Goal: Task Accomplishment & Management: Manage account settings

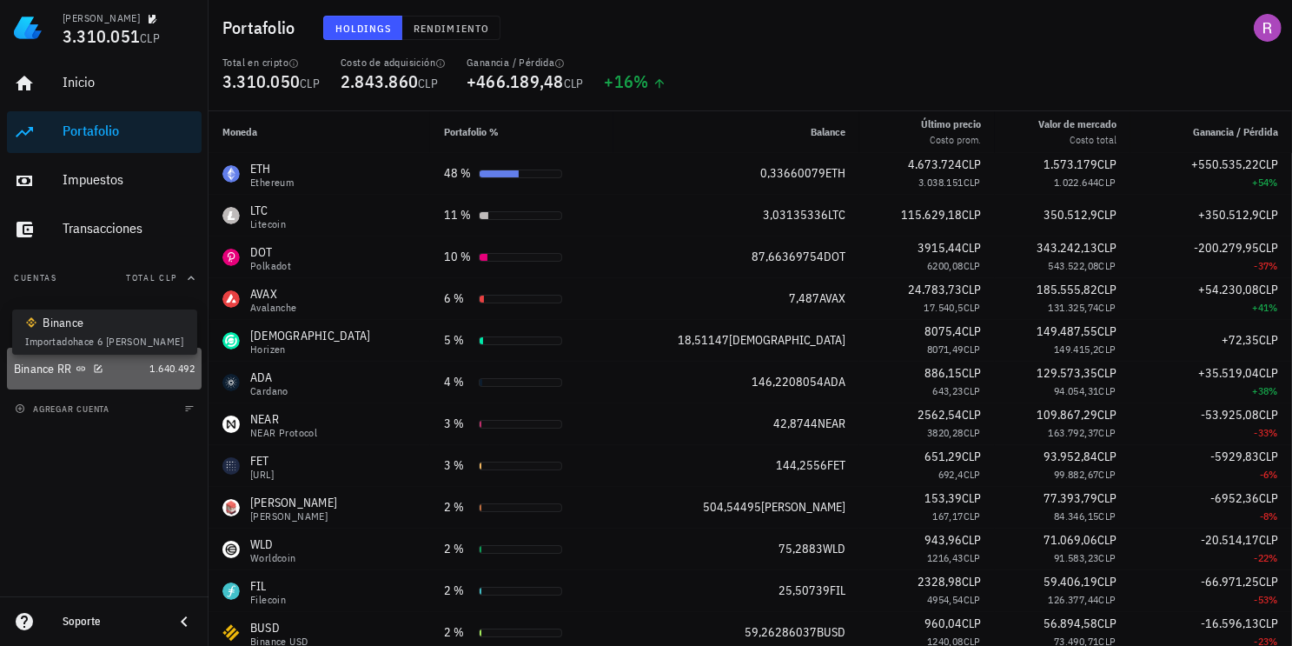
click at [83, 367] on icon at bounding box center [80, 368] width 9 height 4
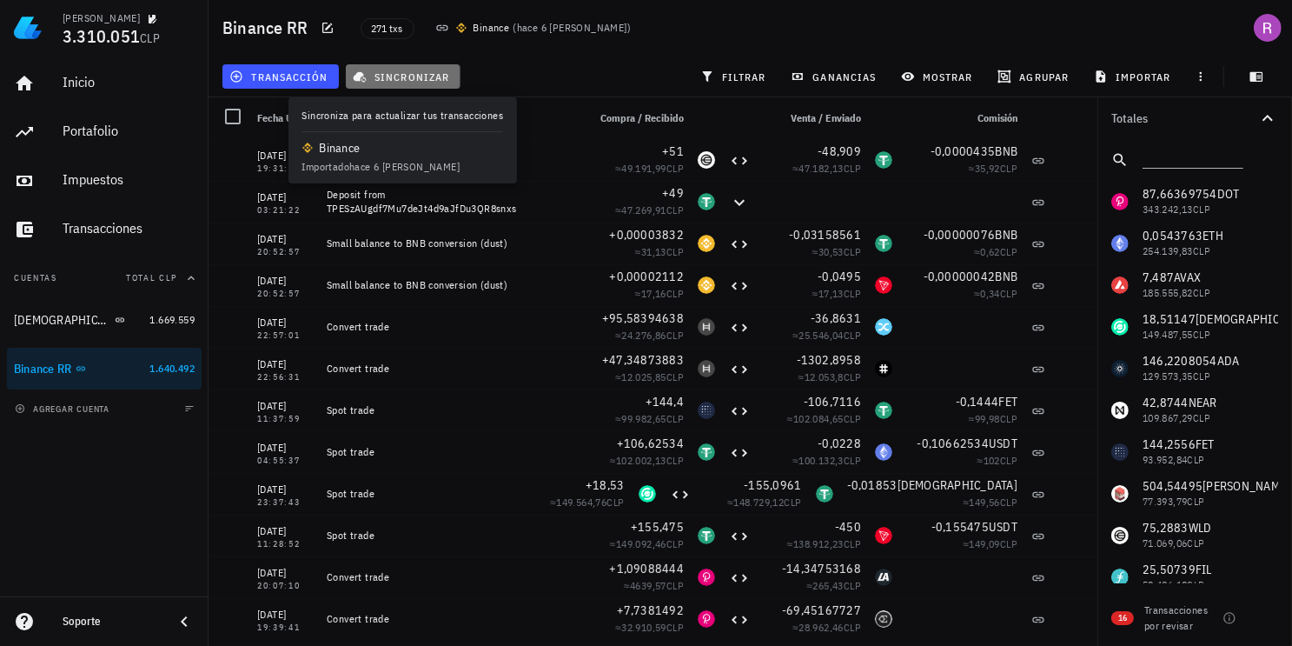
click at [401, 72] on span "sincronizar" at bounding box center [402, 77] width 93 height 14
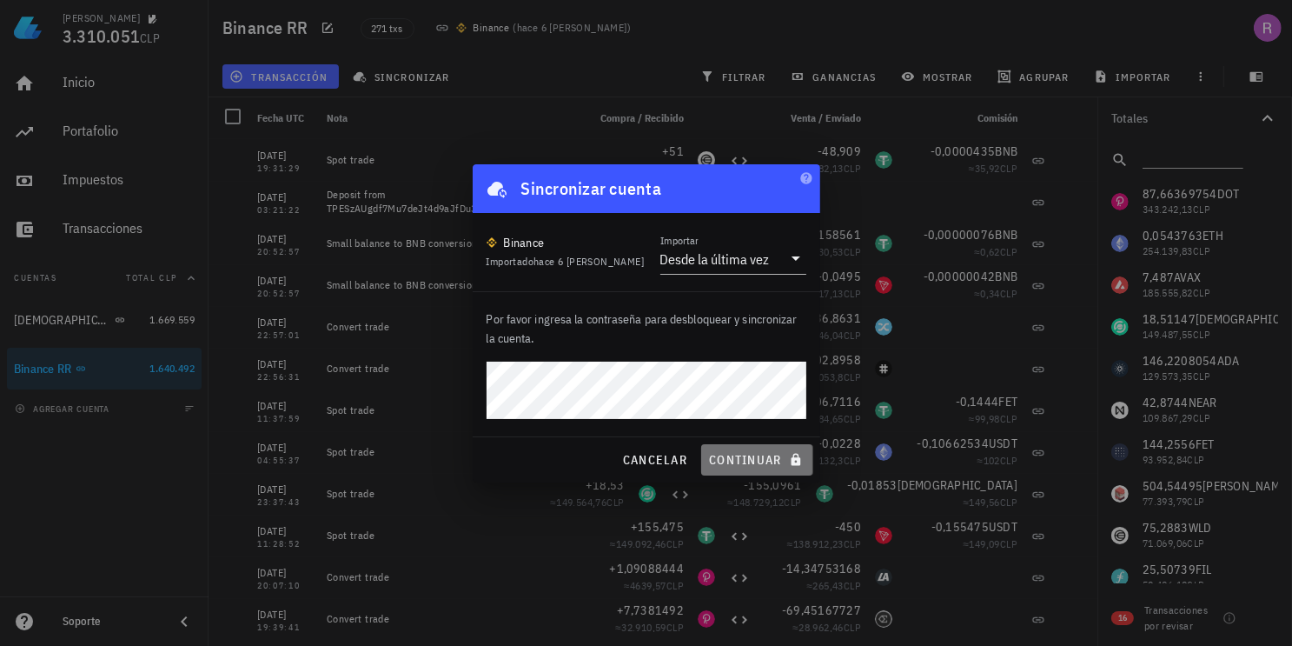
click at [763, 459] on span "continuar" at bounding box center [756, 460] width 97 height 16
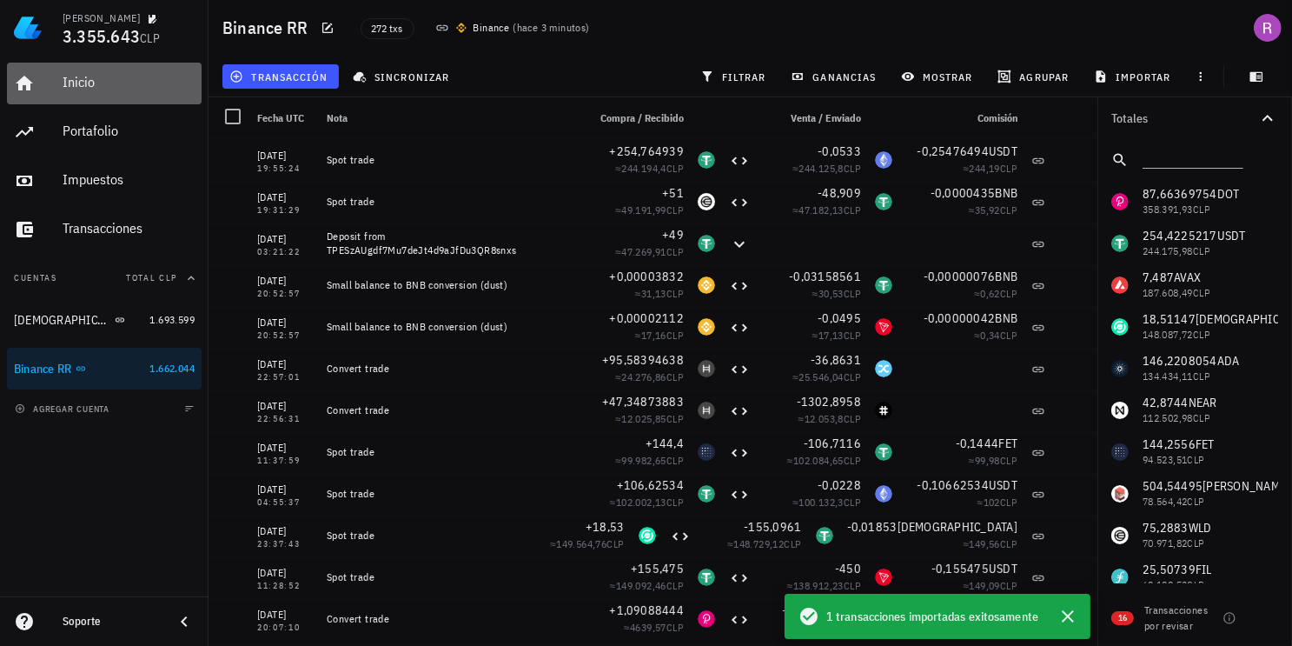
click at [90, 76] on div "Inicio" at bounding box center [129, 82] width 132 height 17
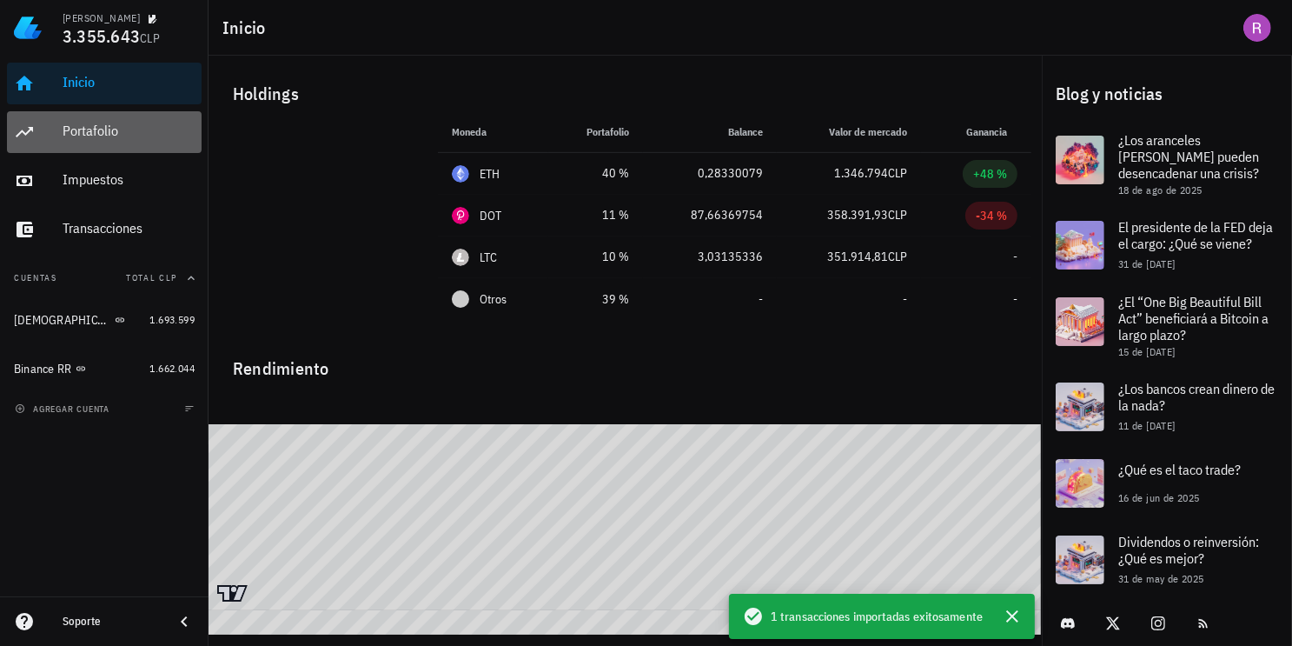
click at [105, 133] on div "Portafolio" at bounding box center [129, 131] width 132 height 17
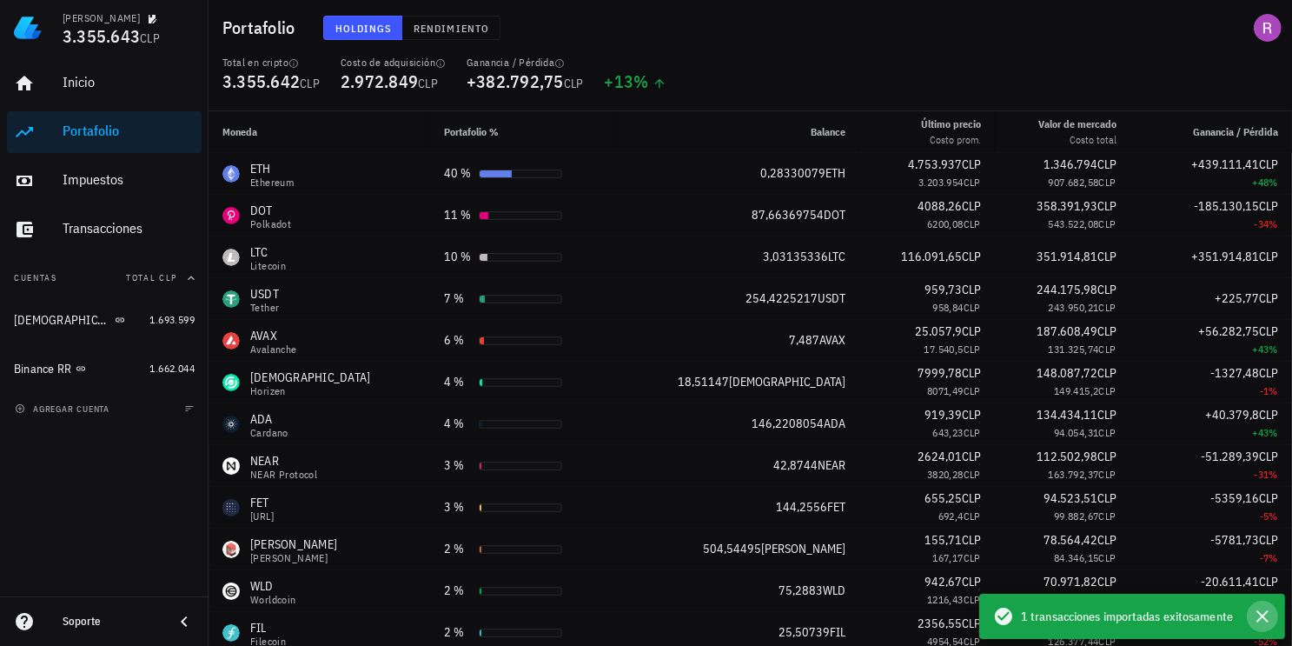
click at [1257, 612] on icon "button" at bounding box center [1263, 616] width 12 height 12
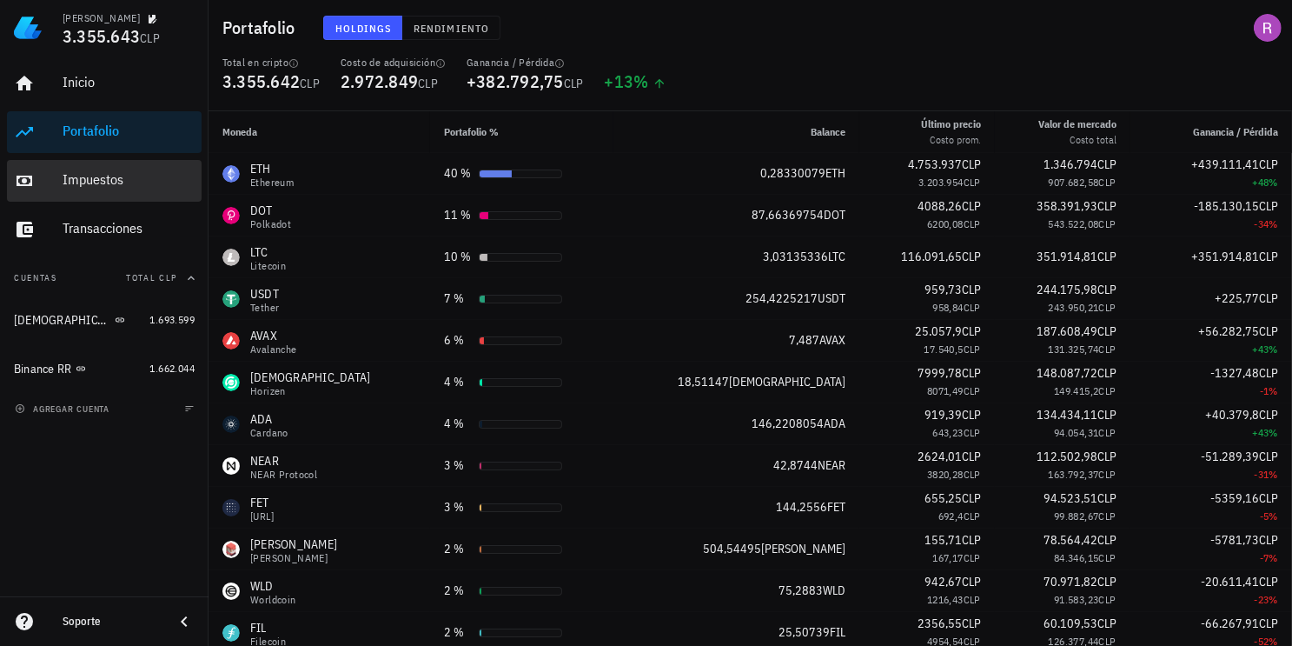
drag, startPoint x: 123, startPoint y: 176, endPoint x: 173, endPoint y: 187, distance: 51.5
click at [123, 176] on div "Impuestos" at bounding box center [129, 179] width 132 height 17
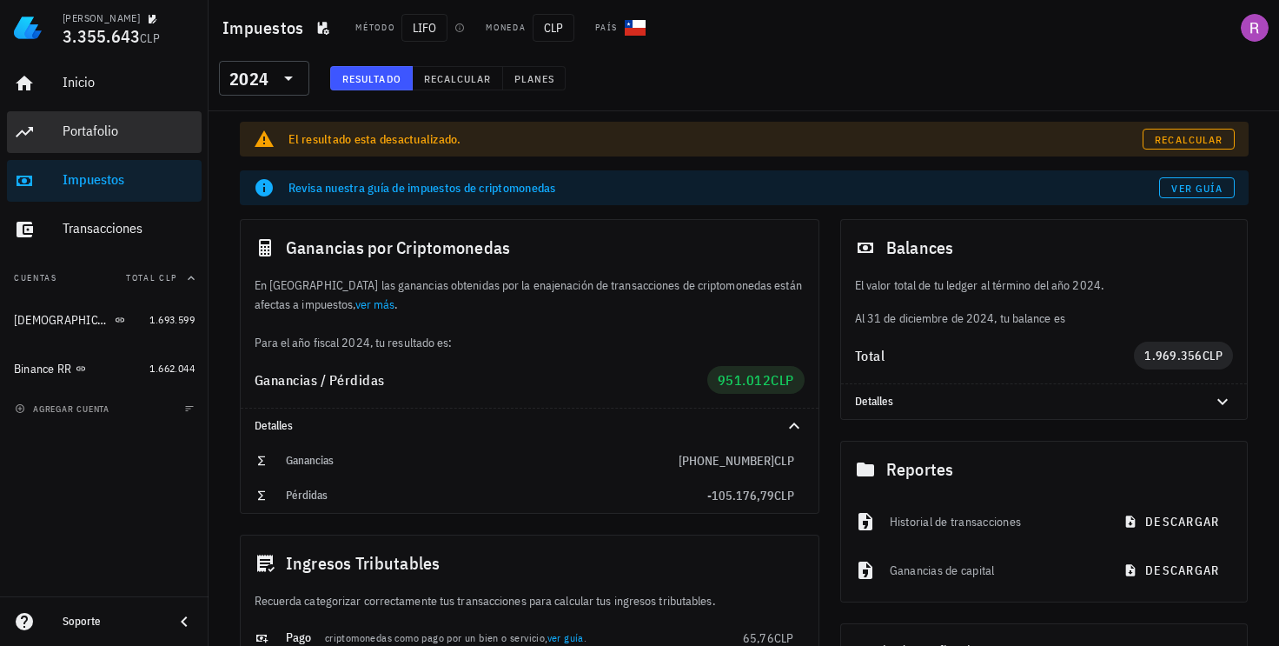
click at [100, 121] on div "Portafolio" at bounding box center [129, 131] width 132 height 39
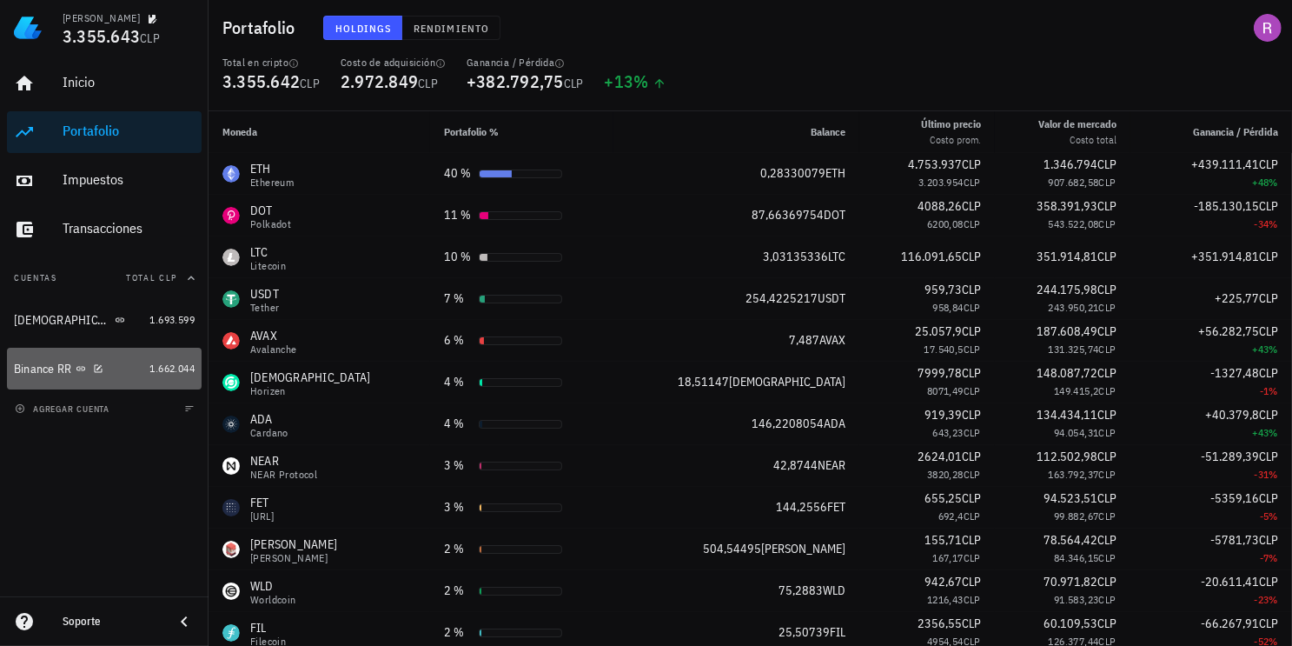
click at [61, 362] on div "Binance RR" at bounding box center [43, 369] width 58 height 15
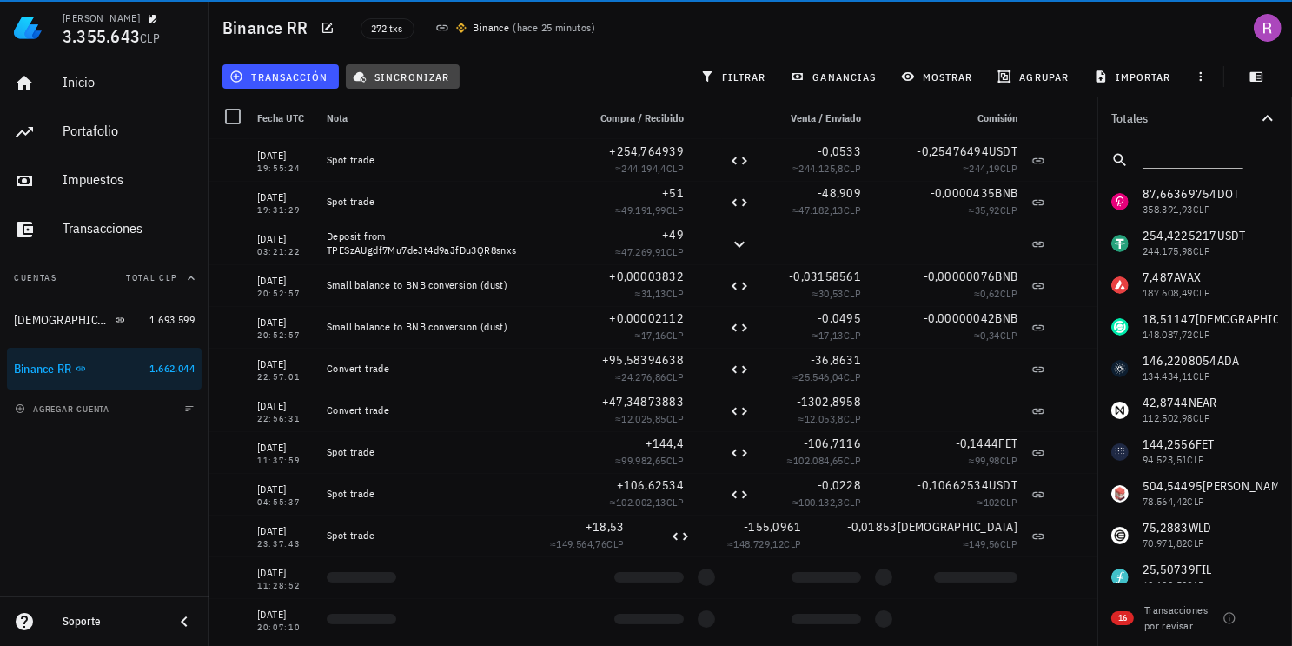
drag, startPoint x: 415, startPoint y: 74, endPoint x: 733, endPoint y: 116, distance: 321.6
click at [415, 74] on span "sincronizar" at bounding box center [402, 77] width 93 height 14
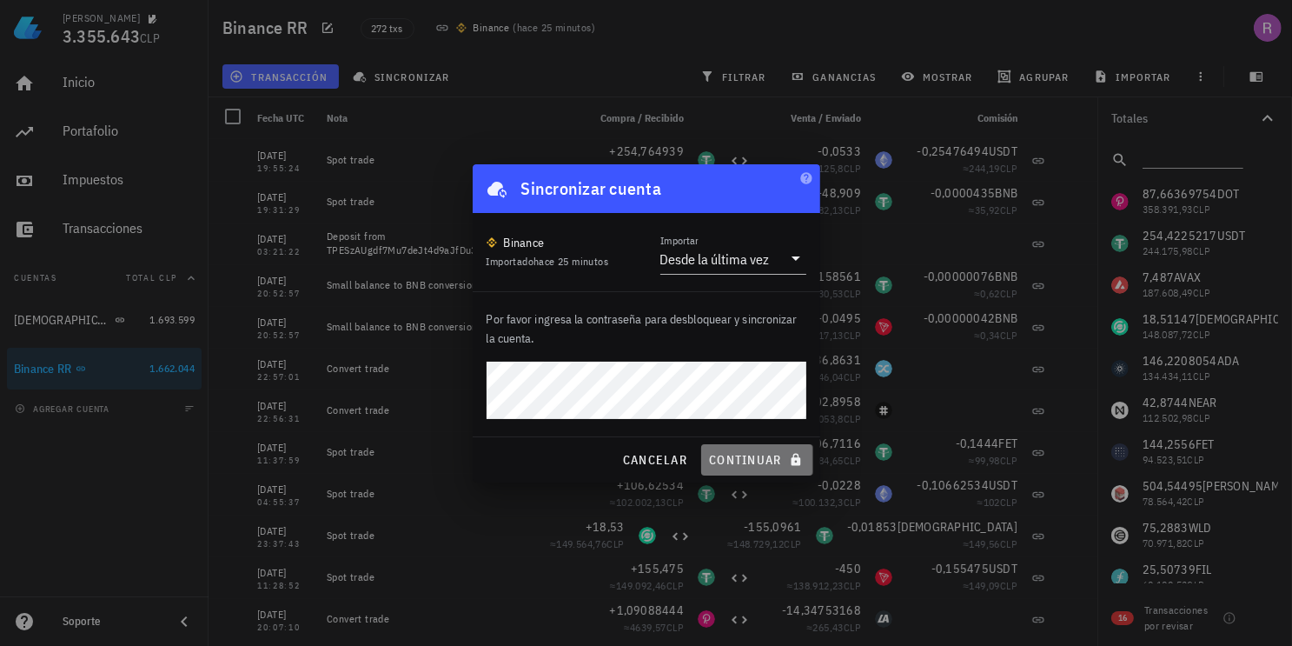
click at [732, 455] on span "continuar" at bounding box center [756, 460] width 97 height 16
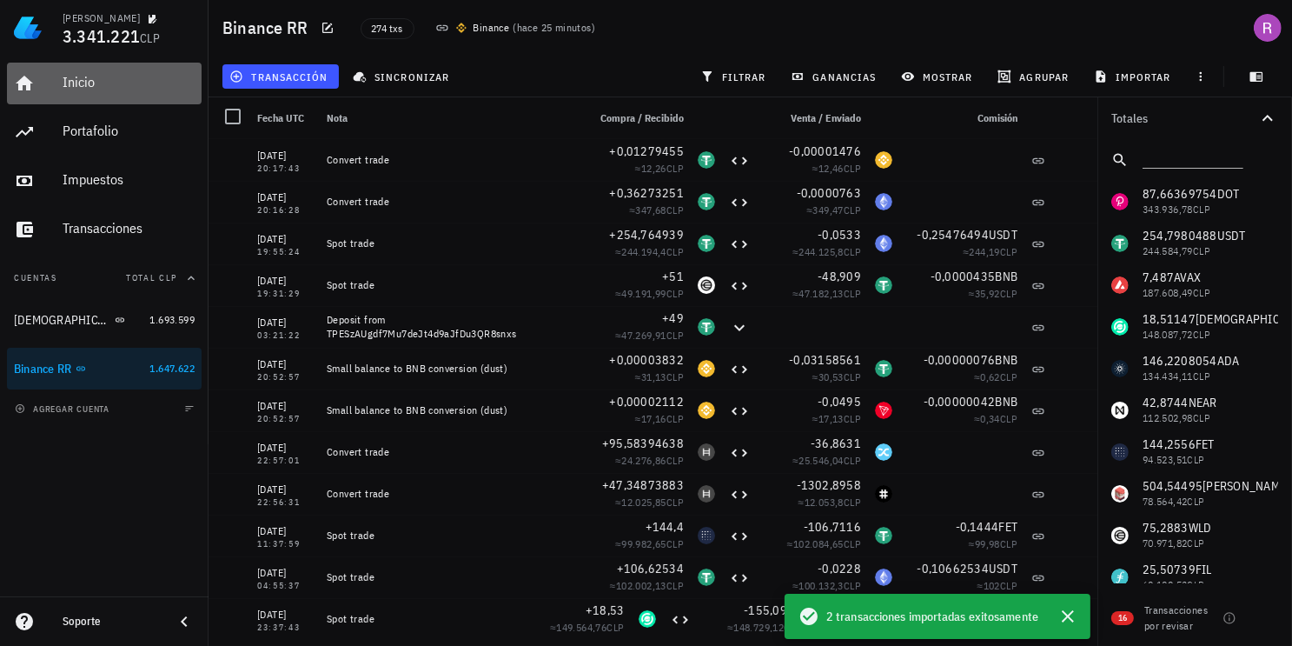
click at [76, 86] on div "Inicio" at bounding box center [129, 82] width 132 height 17
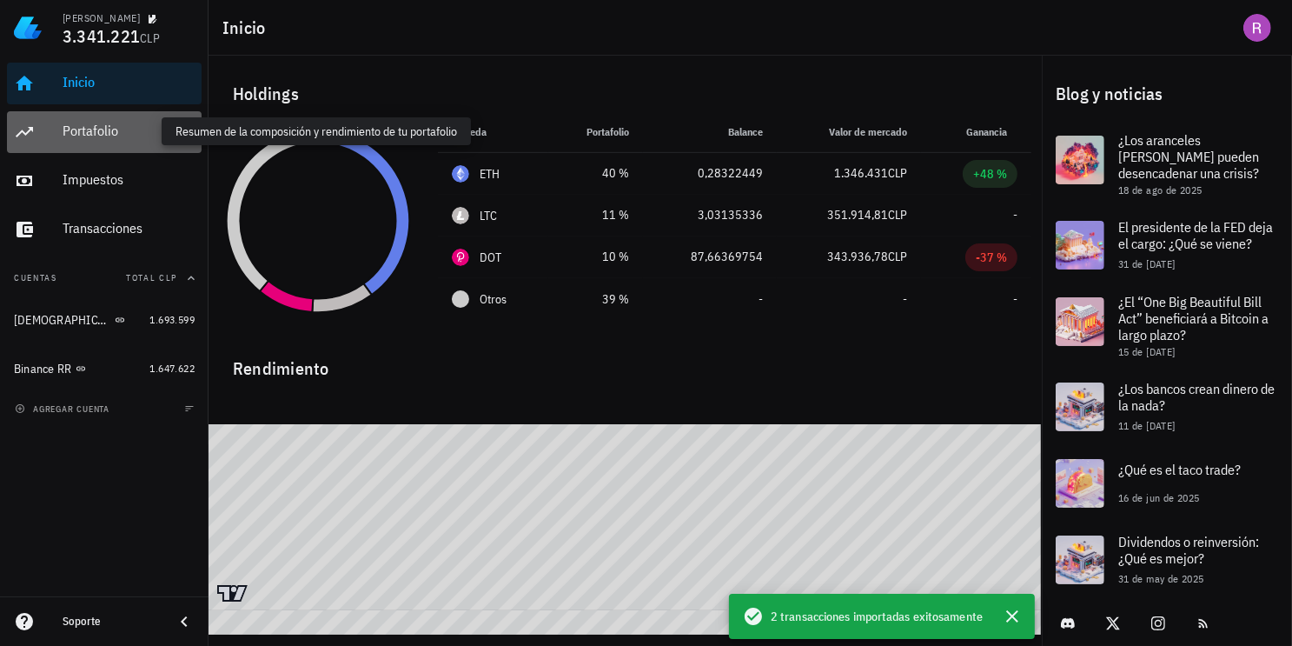
click at [93, 127] on div "Portafolio" at bounding box center [129, 131] width 132 height 17
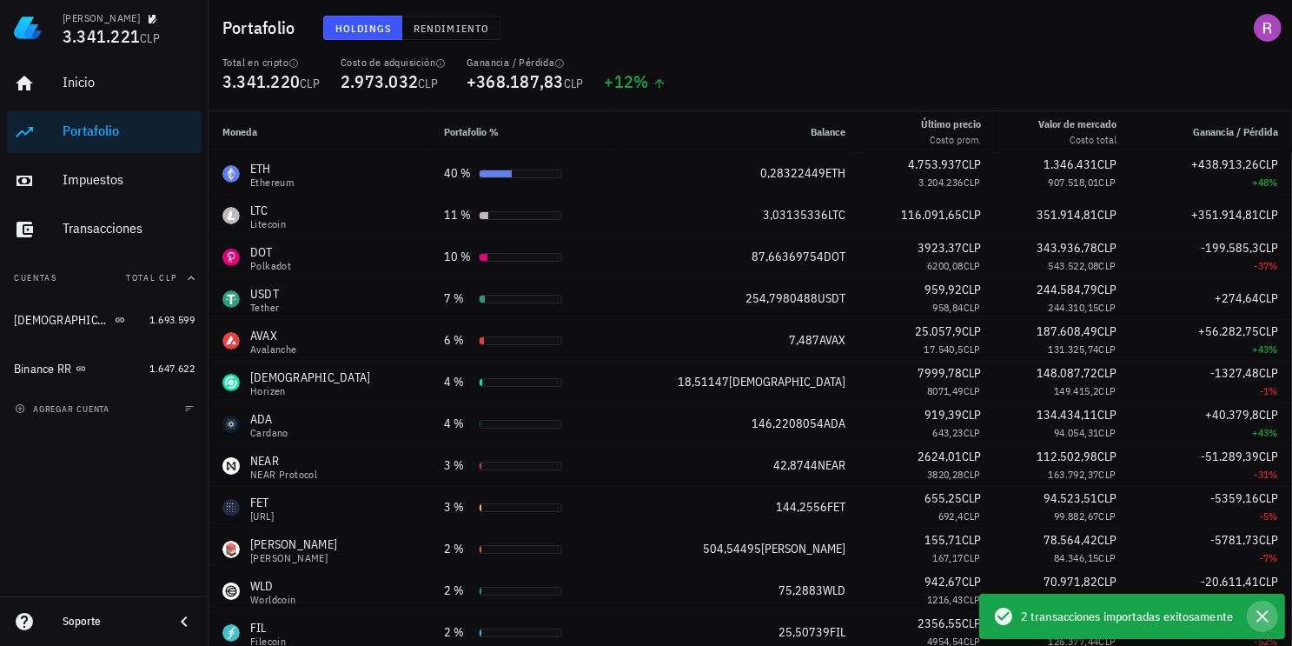
click at [1258, 607] on icon "button" at bounding box center [1262, 616] width 21 height 21
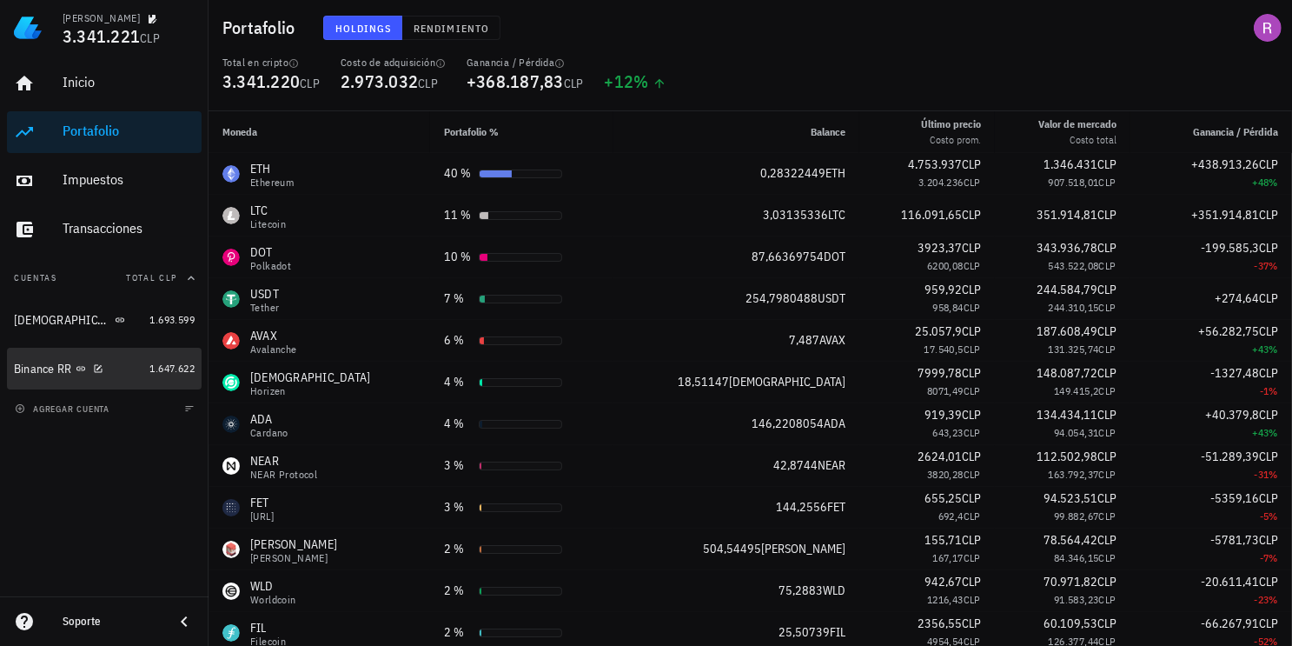
click at [43, 361] on div "Binance RR" at bounding box center [78, 369] width 129 height 17
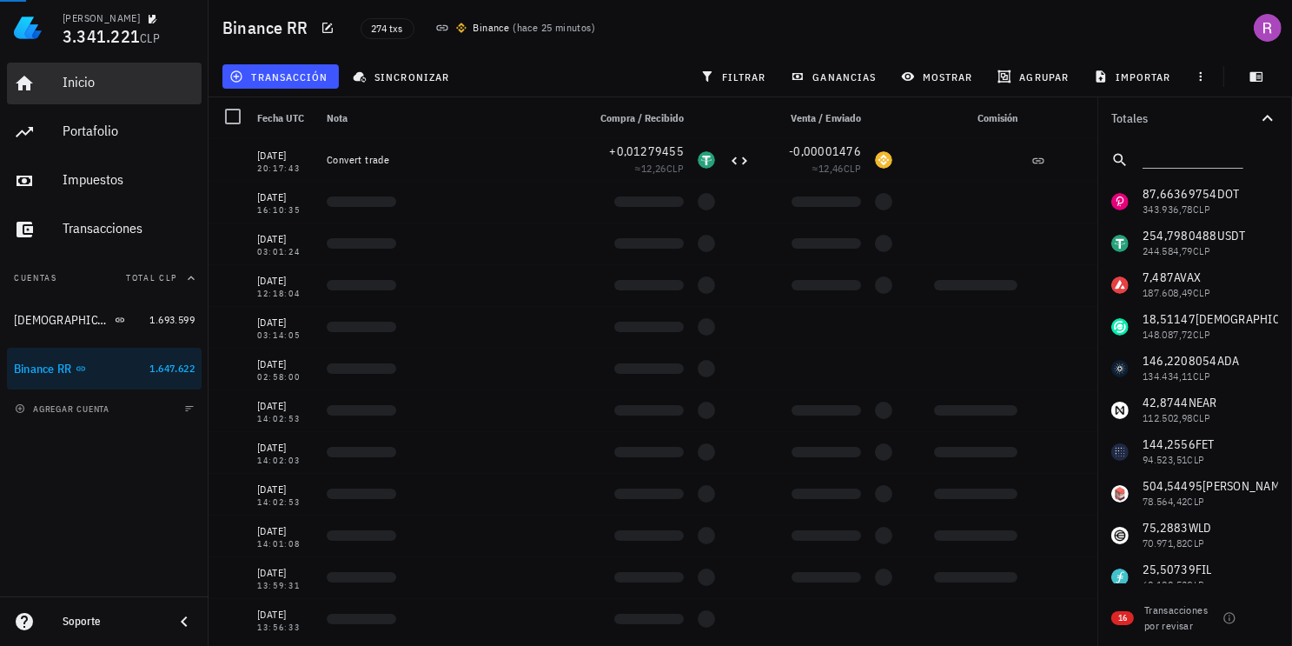
click at [96, 90] on div "Inicio" at bounding box center [129, 82] width 132 height 39
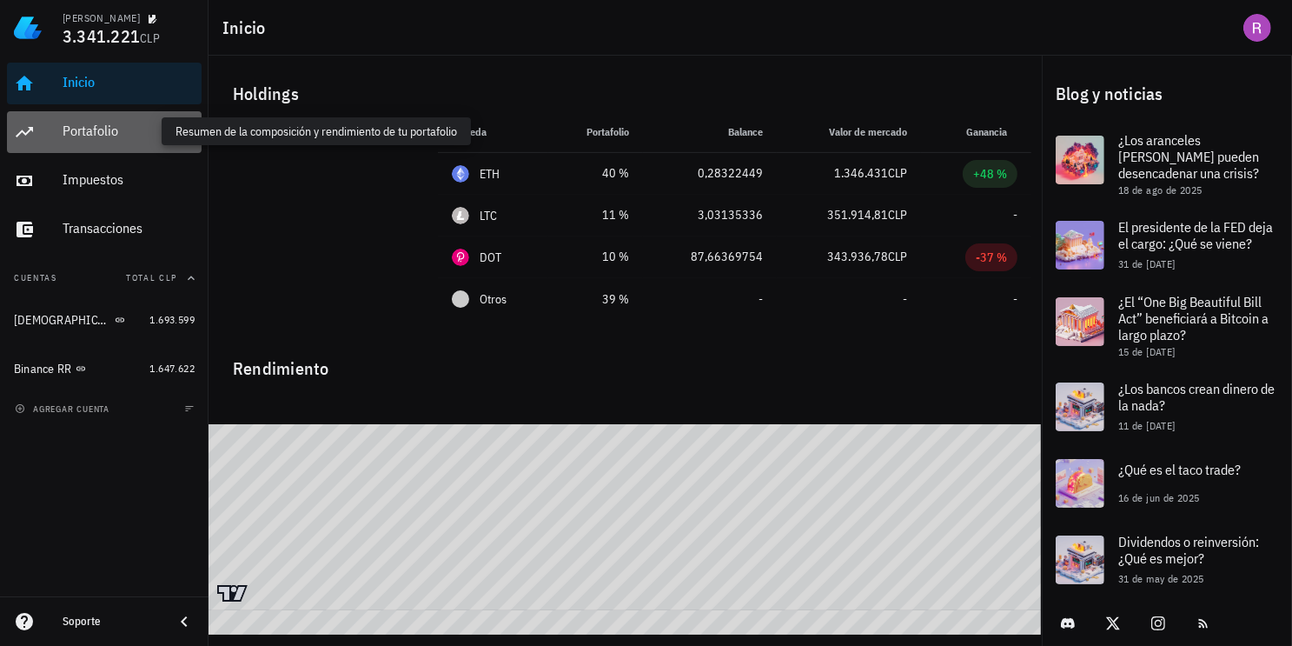
click at [97, 132] on div "Portafolio" at bounding box center [129, 131] width 132 height 17
